Goal: Task Accomplishment & Management: Manage account settings

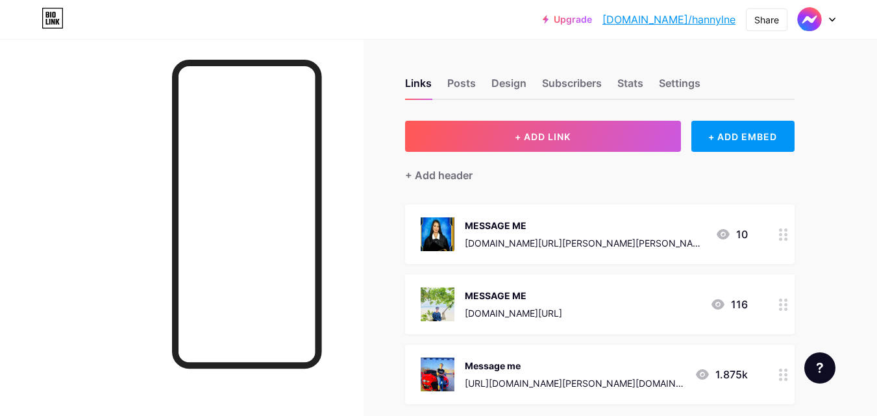
scroll to position [130, 0]
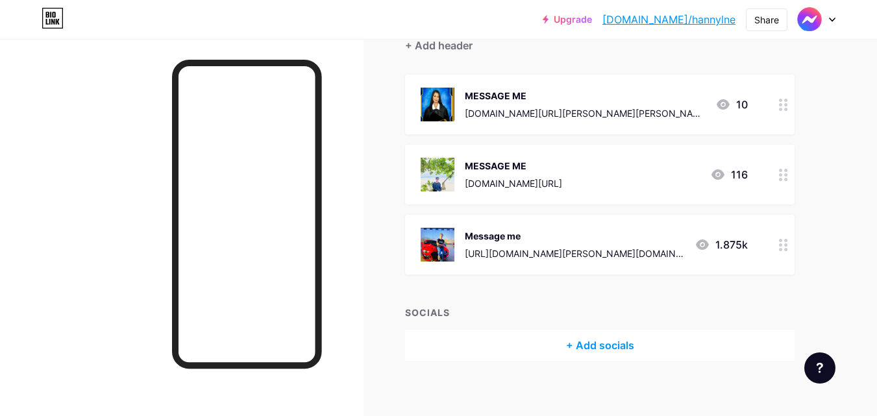
click at [788, 182] on div at bounding box center [784, 175] width 22 height 60
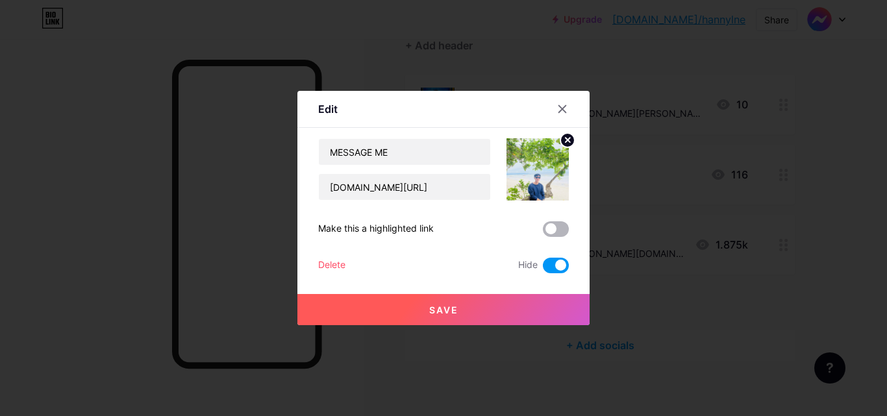
click at [548, 229] on span at bounding box center [556, 229] width 26 height 16
click at [543, 232] on input "checkbox" at bounding box center [543, 232] width 0 height 0
click at [564, 264] on span at bounding box center [556, 266] width 26 height 16
click at [543, 269] on input "checkbox" at bounding box center [543, 269] width 0 height 0
click at [460, 319] on button "Save" at bounding box center [443, 309] width 292 height 31
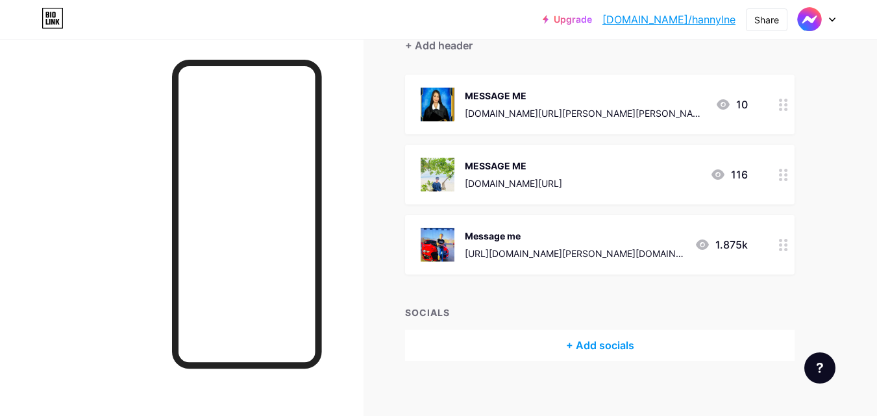
click at [789, 248] on div at bounding box center [784, 245] width 22 height 60
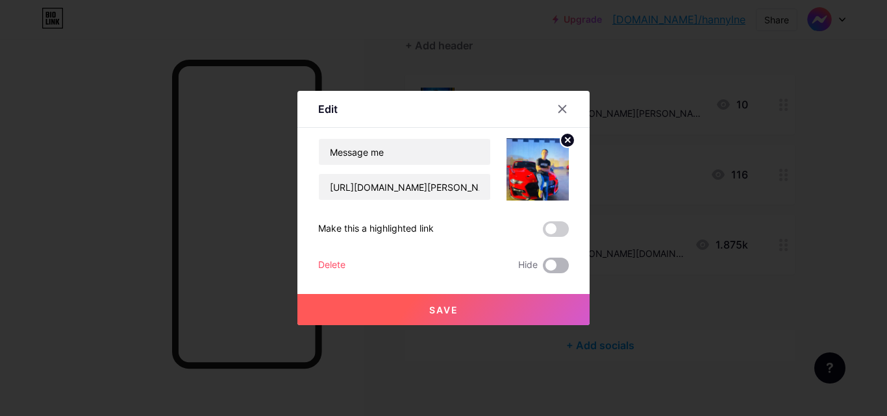
click at [556, 268] on span at bounding box center [556, 266] width 26 height 16
click at [543, 269] on input "checkbox" at bounding box center [543, 269] width 0 height 0
click at [473, 312] on button "Save" at bounding box center [443, 309] width 292 height 31
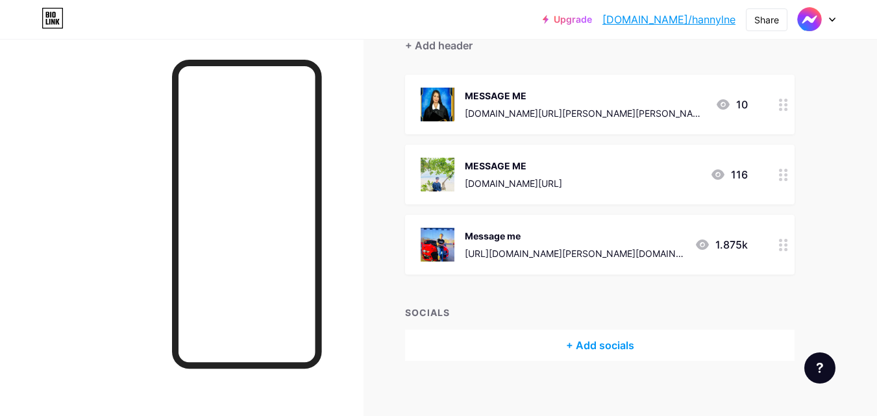
click at [786, 118] on div at bounding box center [784, 105] width 22 height 60
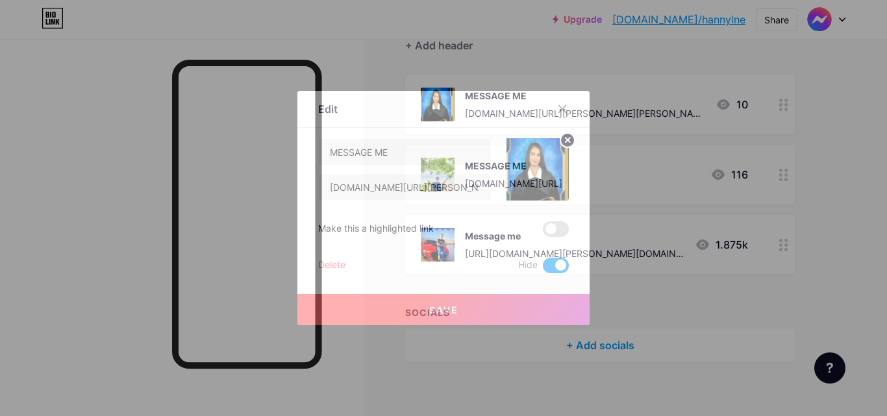
click at [557, 262] on span at bounding box center [556, 266] width 26 height 16
click at [543, 269] on input "checkbox" at bounding box center [543, 269] width 0 height 0
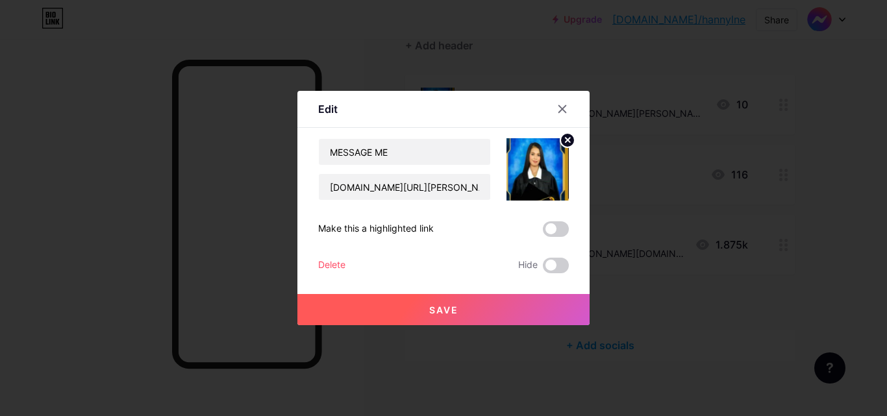
click at [556, 227] on span at bounding box center [556, 229] width 26 height 16
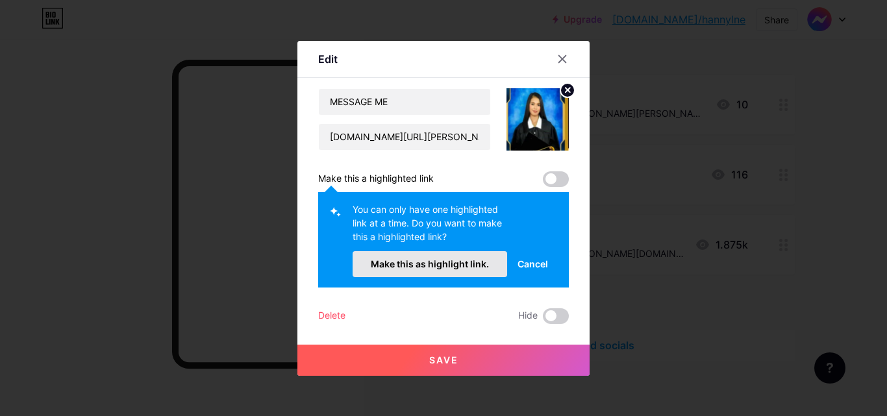
click at [462, 271] on button "Make this as highlight link." at bounding box center [430, 264] width 155 height 26
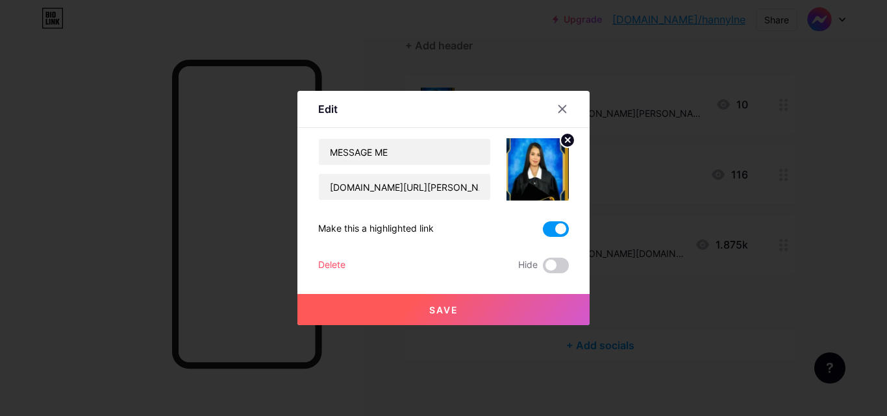
click at [441, 303] on button "Save" at bounding box center [443, 309] width 292 height 31
